Goal: Answer question/provide support: Share knowledge or assist other users

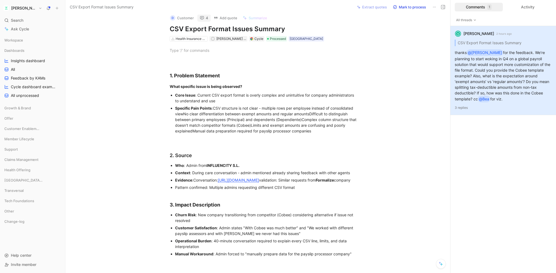
scroll to position [-3, 0]
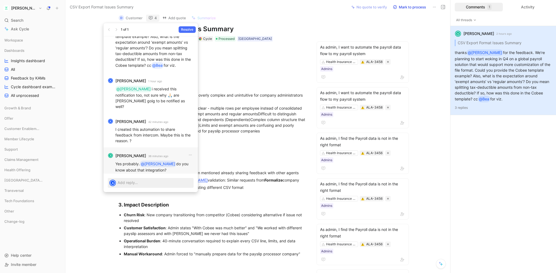
click at [201, 163] on body "[PERSON_NAME] Search ⌘ K Ask Cycle Workspace Dashboards Insights dashboard All …" at bounding box center [278, 136] width 556 height 273
click at [140, 182] on p at bounding box center [155, 183] width 74 height 6
paste div
click at [175, 182] on p "The announcement was made here." at bounding box center [155, 183] width 74 height 6
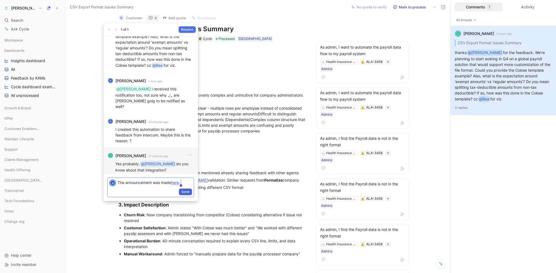
click at [182, 191] on span "Send" at bounding box center [185, 191] width 8 height 5
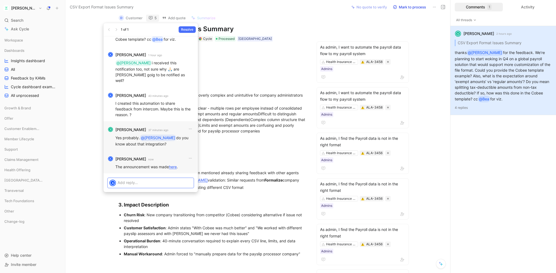
click at [174, 168] on link "here" at bounding box center [173, 167] width 8 height 5
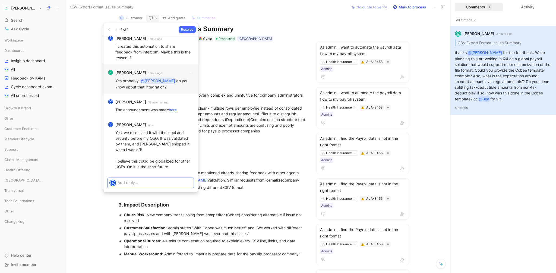
scroll to position [-34, 0]
